Goal: Task Accomplishment & Management: Manage account settings

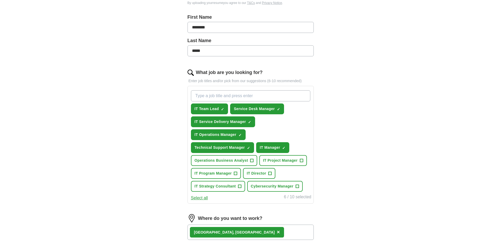
scroll to position [109, 0]
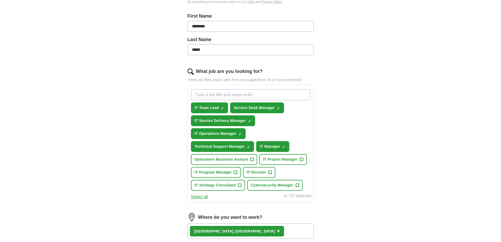
click at [199, 195] on button "Select all" at bounding box center [199, 197] width 17 height 6
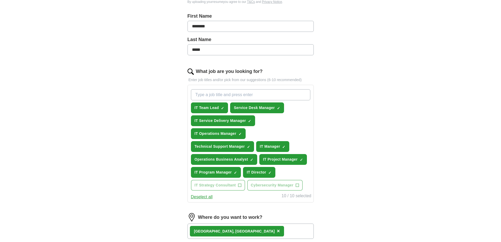
click at [236, 229] on div "[GEOGRAPHIC_DATA], [GEOGRAPHIC_DATA] ×" at bounding box center [251, 230] width 126 height 15
click at [238, 239] on div "Where do you want to work? [GEOGRAPHIC_DATA], [GEOGRAPHIC_DATA] × 25 mile radiu…" at bounding box center [251, 240] width 126 height 55
click at [240, 233] on div "[GEOGRAPHIC_DATA], [GEOGRAPHIC_DATA] ×" at bounding box center [251, 230] width 126 height 15
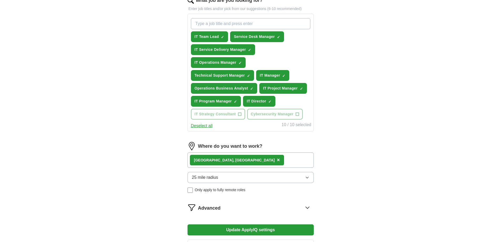
scroll to position [181, 0]
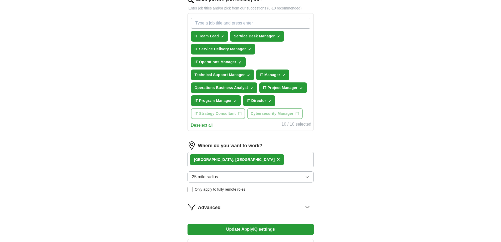
click at [248, 160] on div "[GEOGRAPHIC_DATA], [GEOGRAPHIC_DATA] ×" at bounding box center [251, 159] width 126 height 15
click at [217, 161] on div "[GEOGRAPHIC_DATA], [GEOGRAPHIC_DATA] ×" at bounding box center [237, 159] width 94 height 11
click at [277, 158] on button "×" at bounding box center [278, 160] width 3 height 8
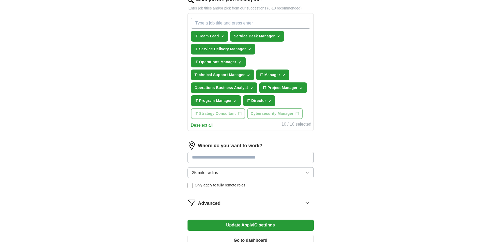
click at [213, 158] on input at bounding box center [251, 157] width 126 height 11
type input "**"
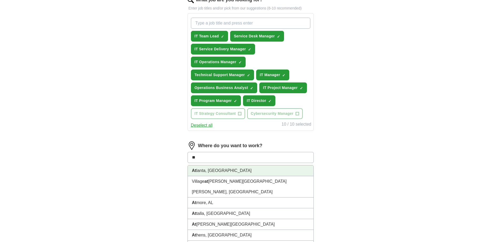
click at [209, 170] on li "At [GEOGRAPHIC_DATA], [GEOGRAPHIC_DATA]" at bounding box center [251, 170] width 126 height 11
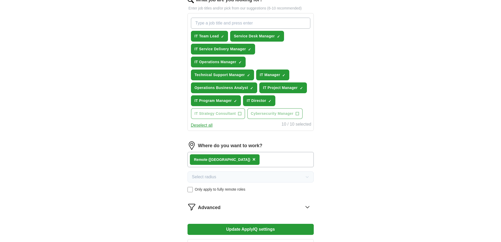
click at [235, 231] on button "Update ApplyIQ settings" at bounding box center [251, 229] width 126 height 11
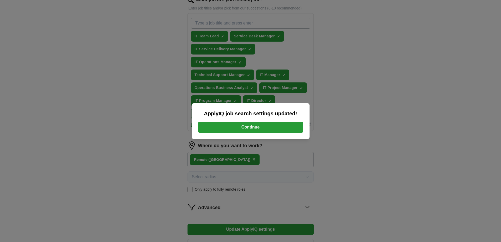
click at [228, 129] on button "Continue" at bounding box center [250, 127] width 105 height 11
